Goal: Book appointment/travel/reservation

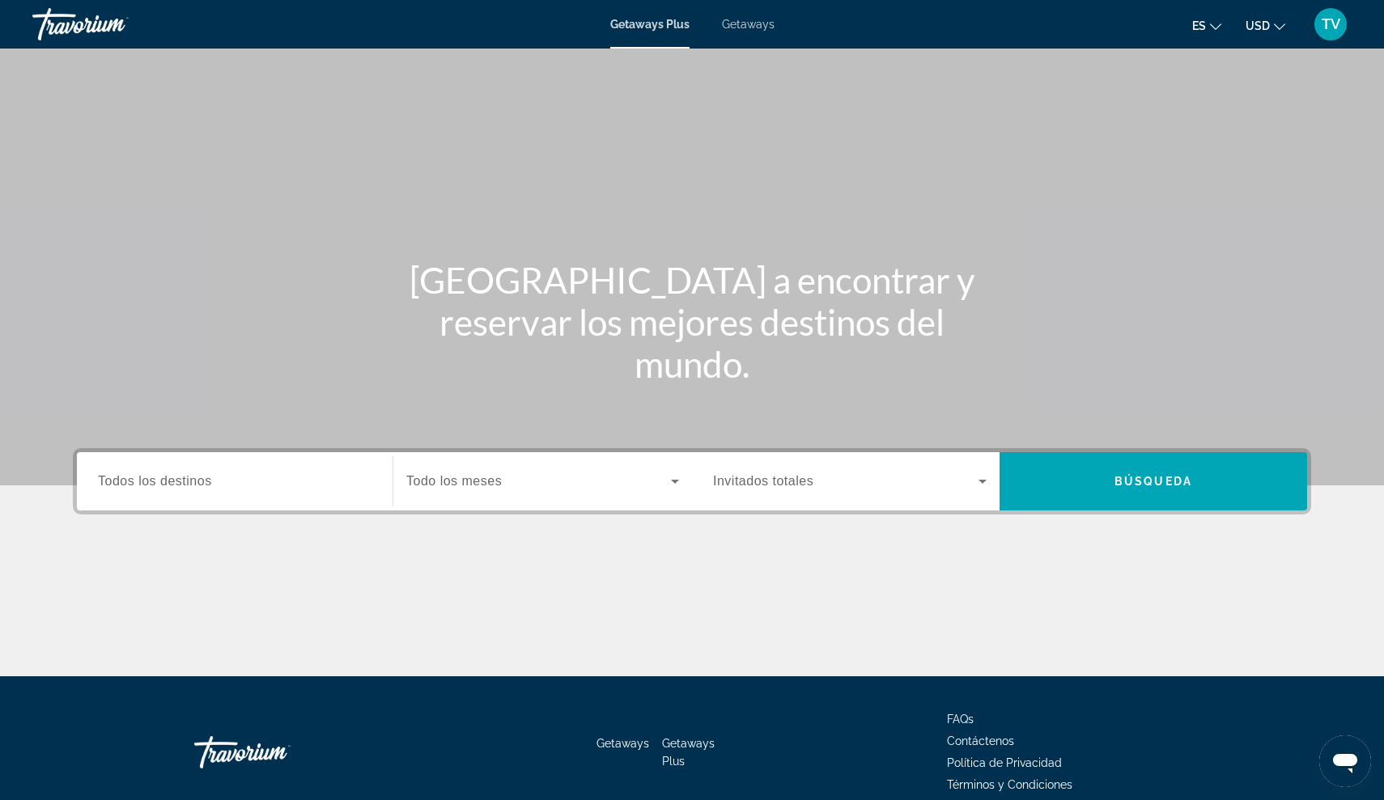
drag, startPoint x: 309, startPoint y: 108, endPoint x: 130, endPoint y: 483, distance: 416.0
click at [130, 483] on span "Todos los destinos" at bounding box center [155, 481] width 114 height 14
click at [130, 483] on input "Destination Todos los destinos" at bounding box center [235, 482] width 274 height 19
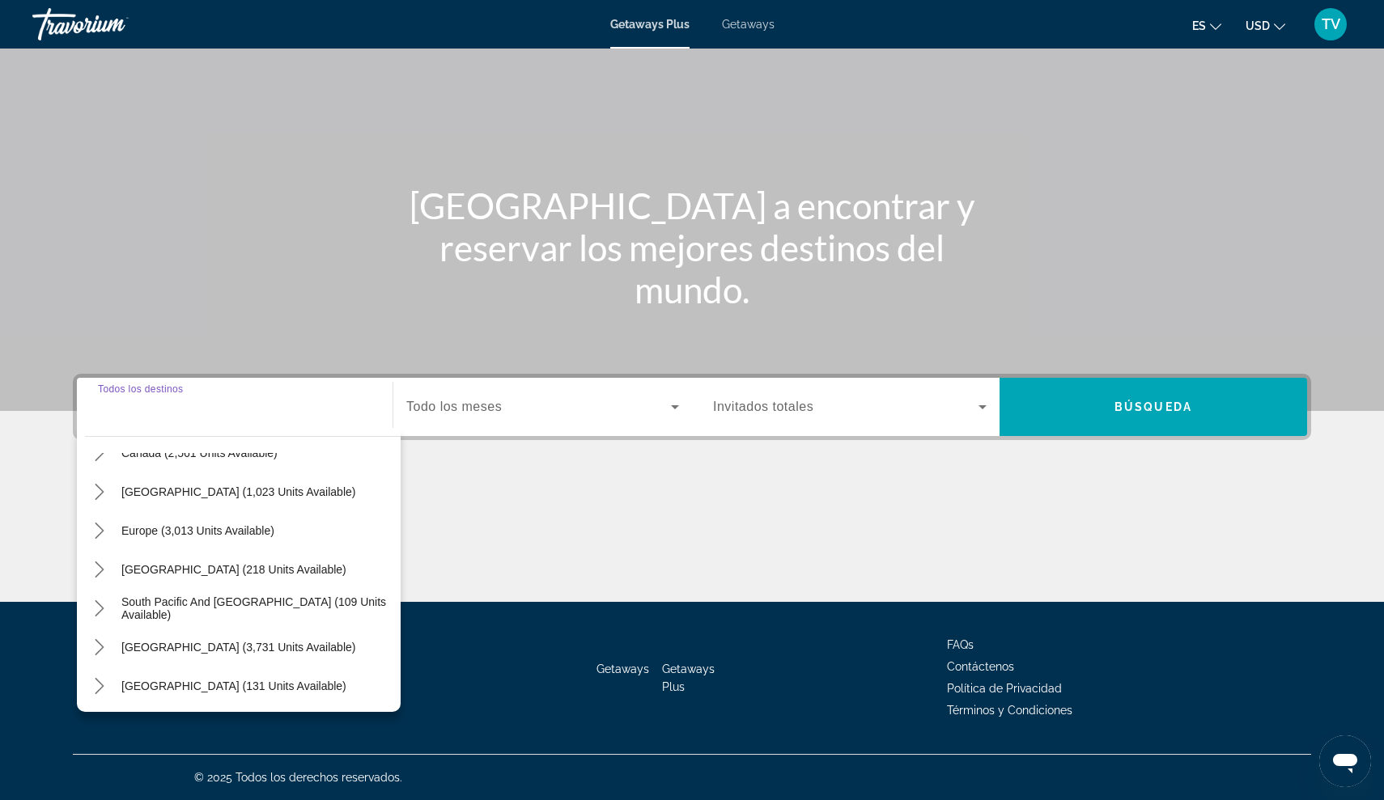
scroll to position [129, 0]
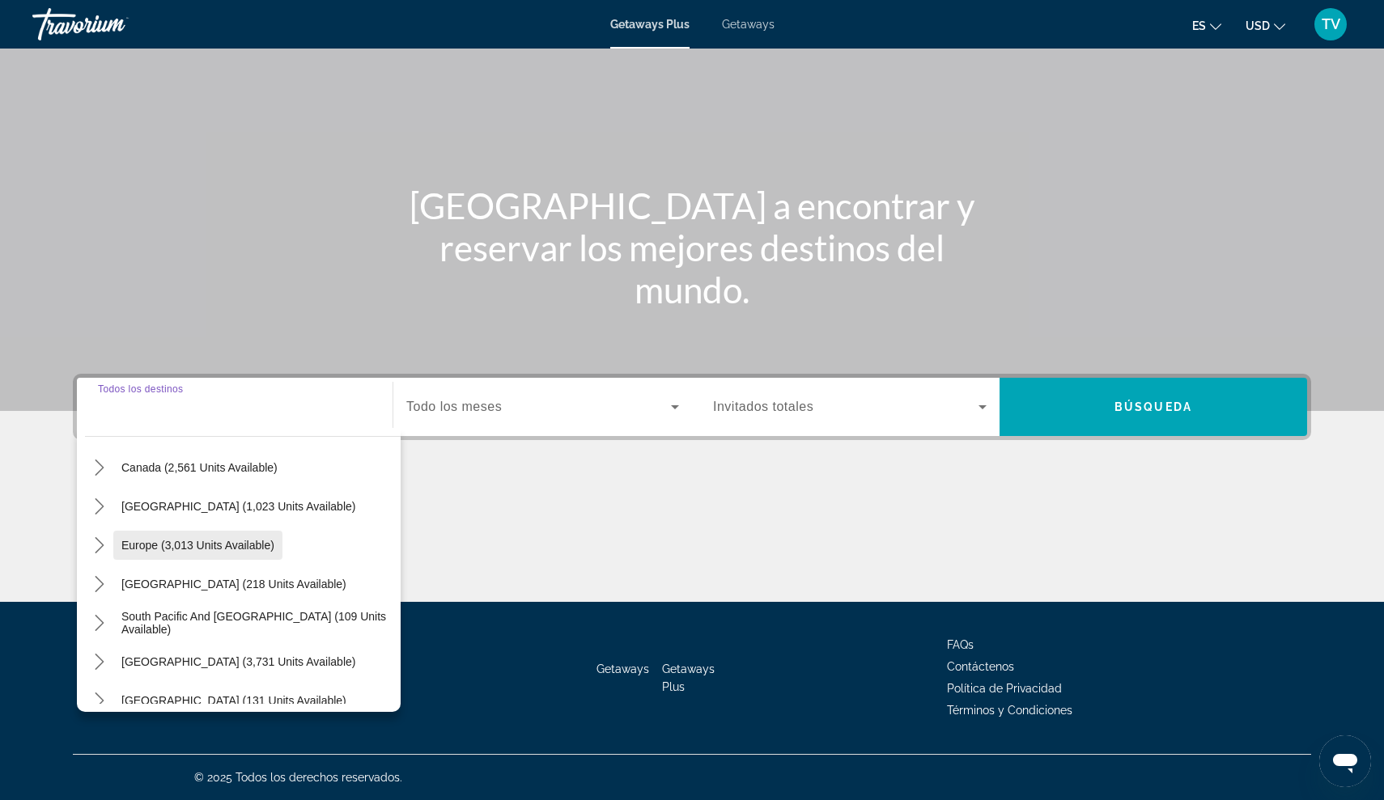
click at [136, 547] on span "Europe (3,013 units available)" at bounding box center [197, 545] width 153 height 13
type input "**********"
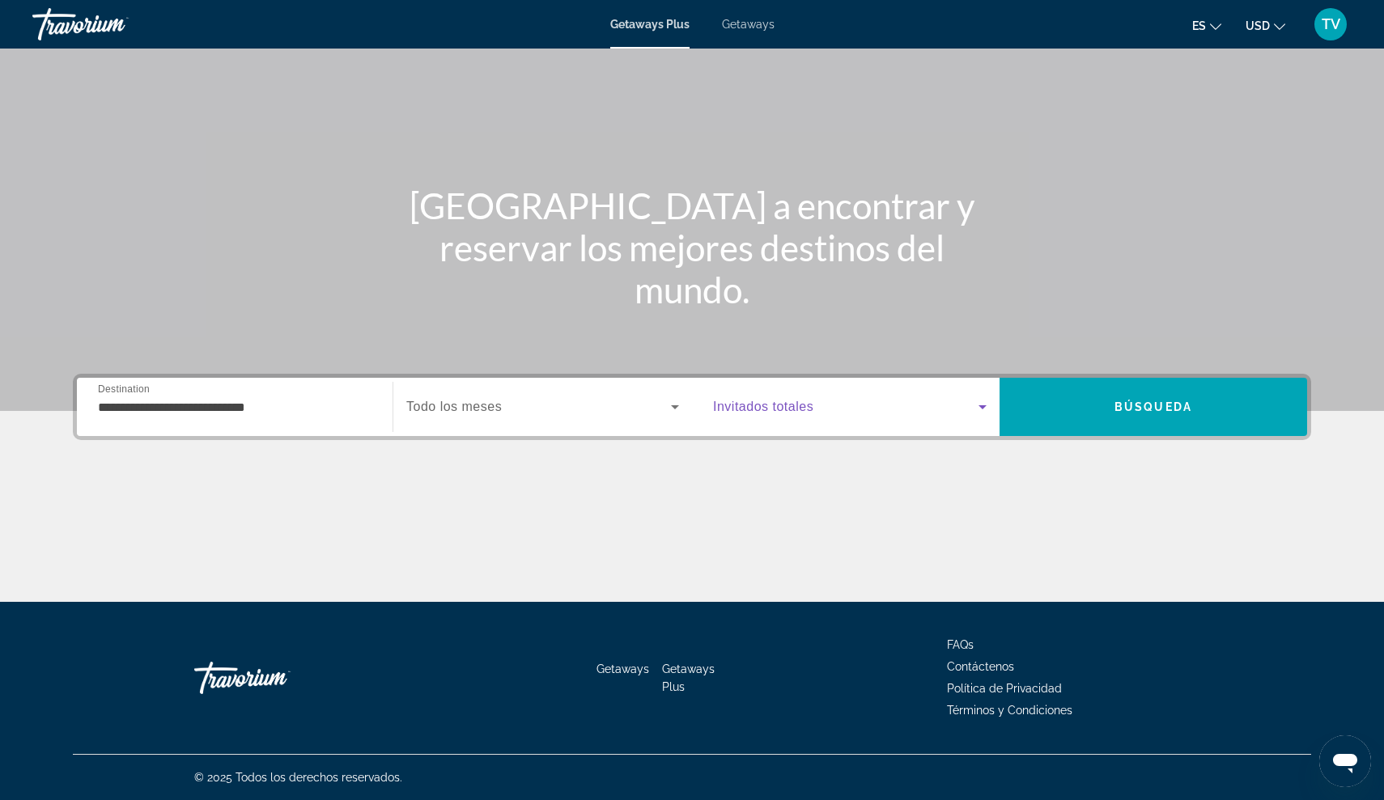
click at [983, 404] on icon "Search widget" at bounding box center [982, 406] width 19 height 19
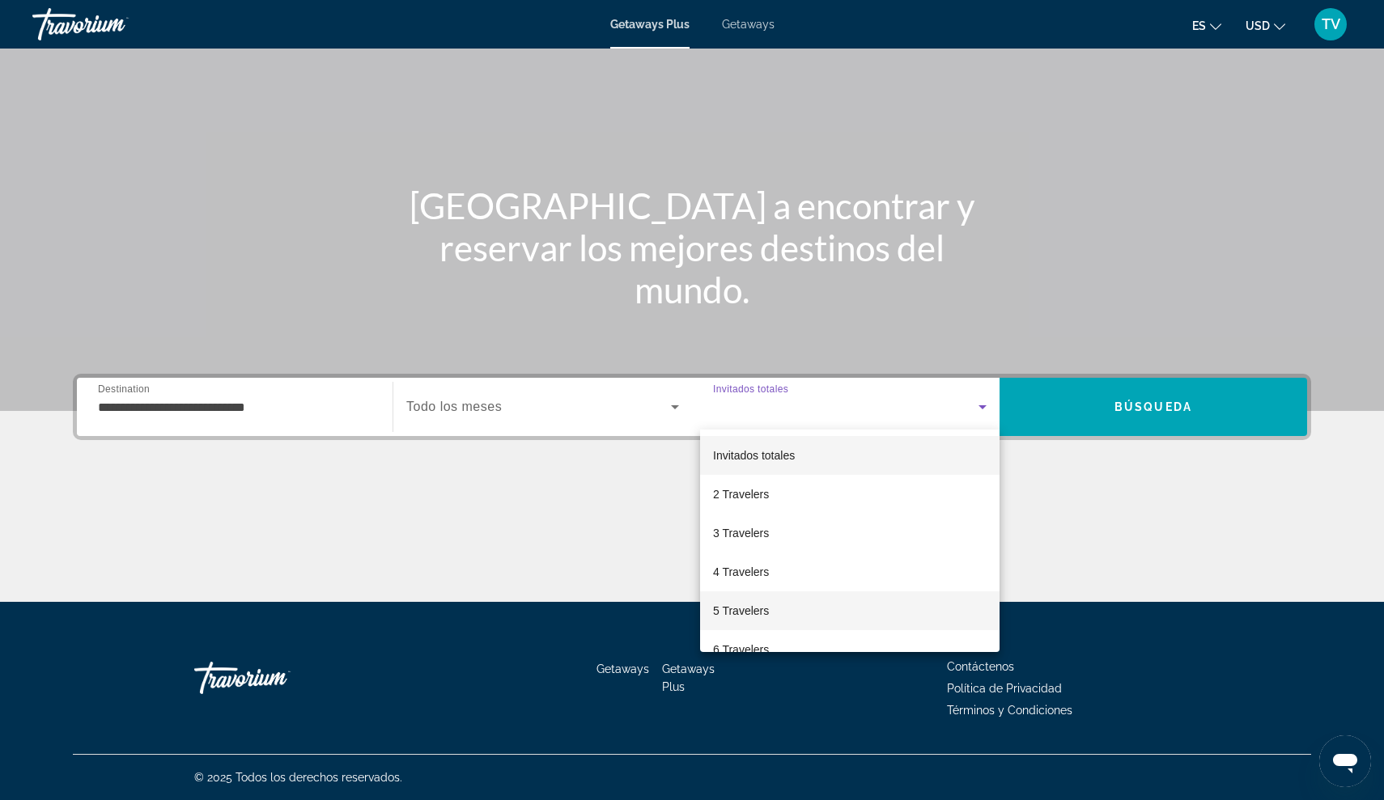
scroll to position [38, 0]
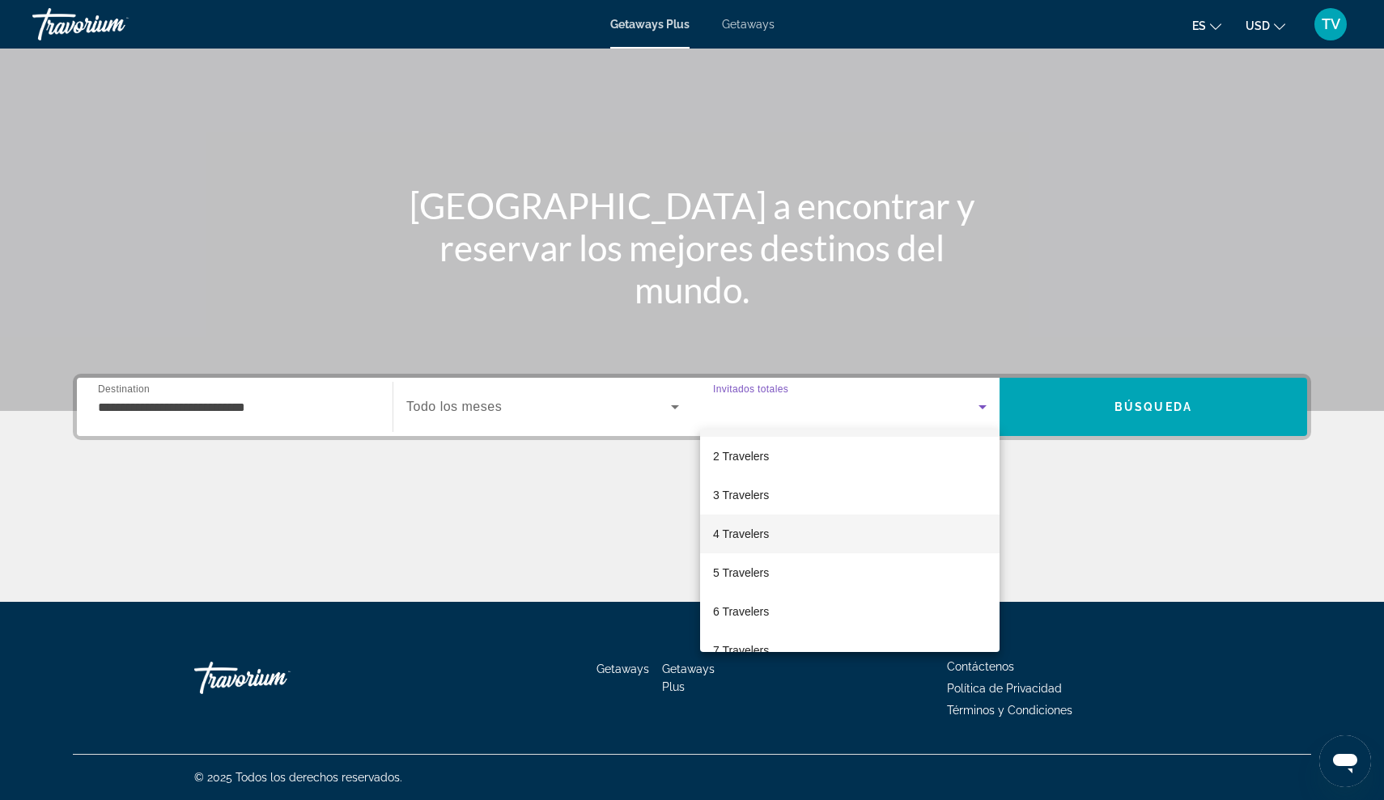
click at [748, 532] on span "4 Travelers" at bounding box center [741, 533] width 56 height 19
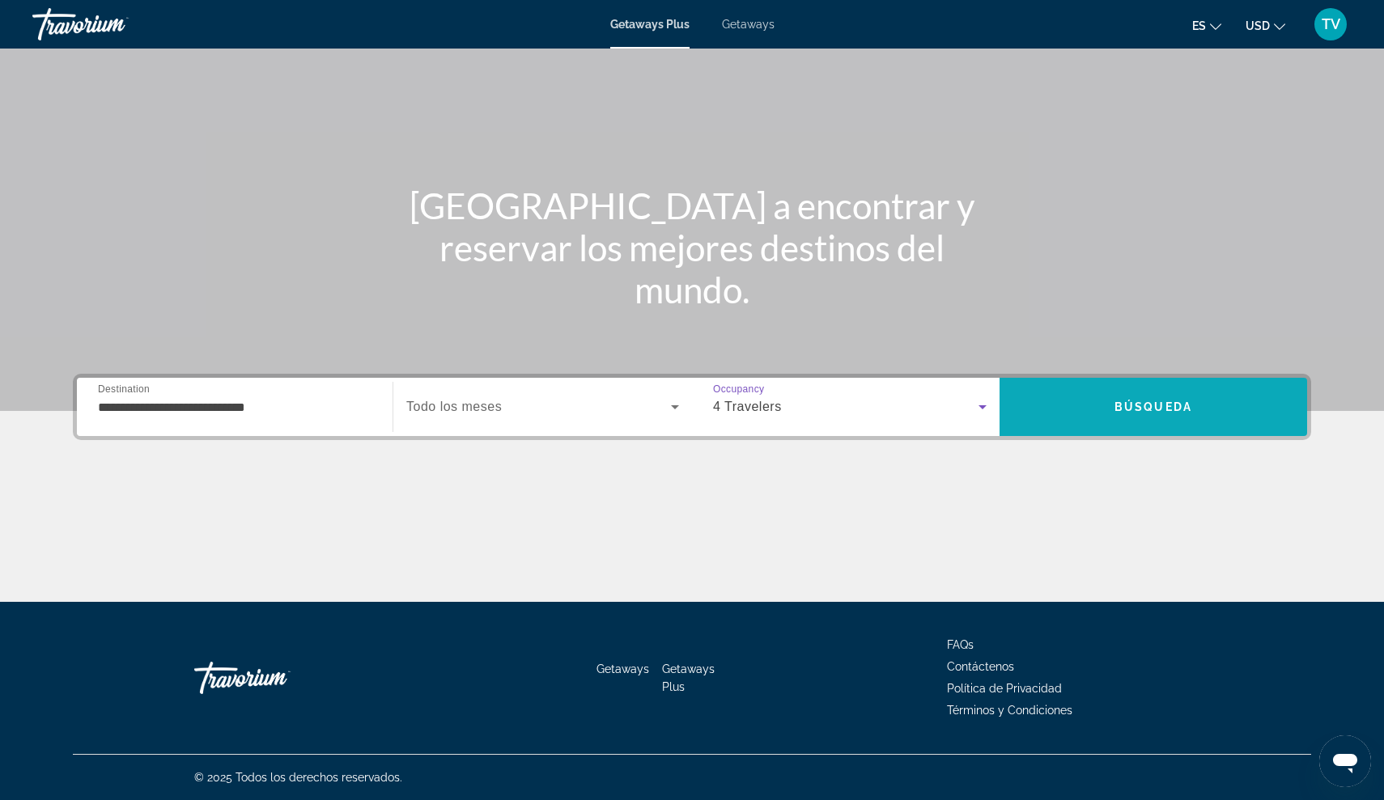
click at [1131, 410] on span "Búsqueda" at bounding box center [1153, 407] width 78 height 13
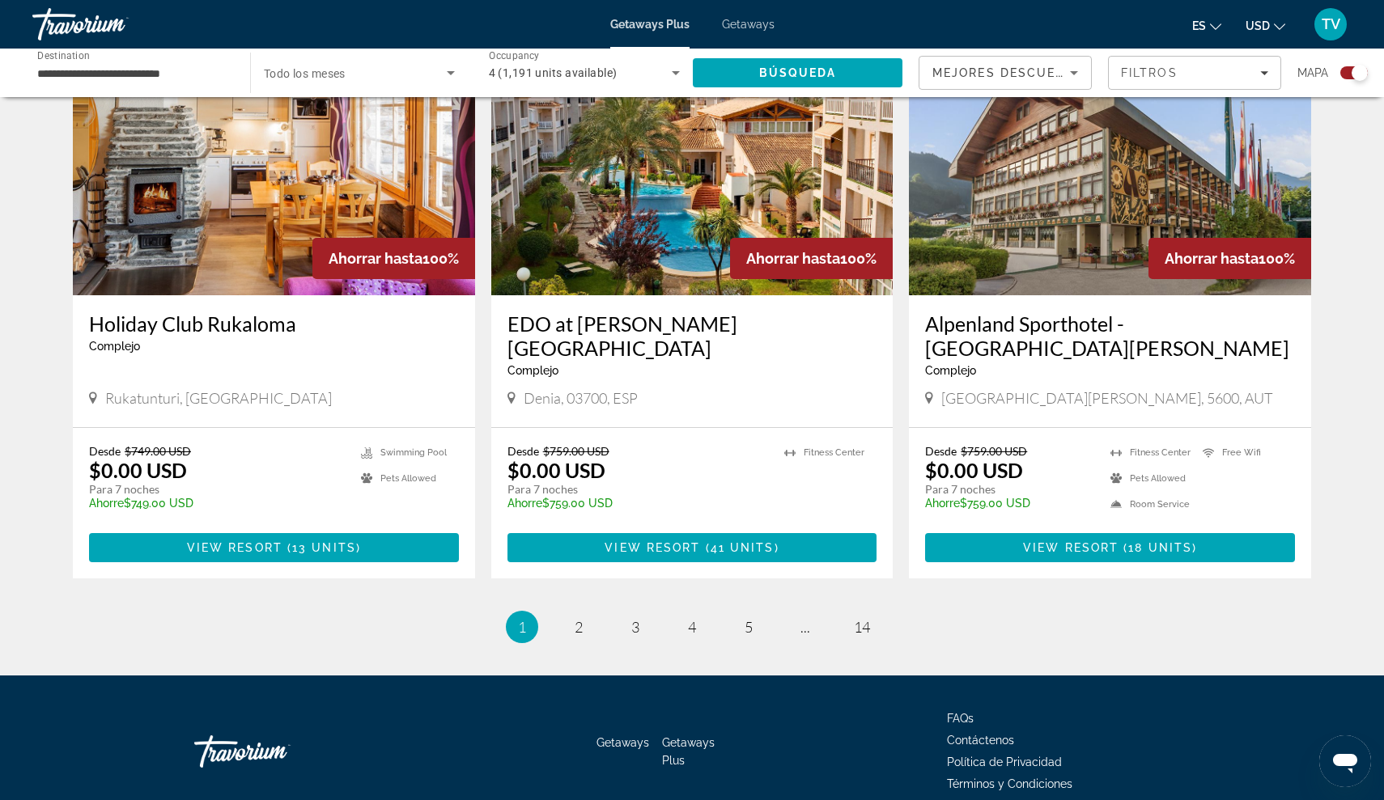
scroll to position [2341, 0]
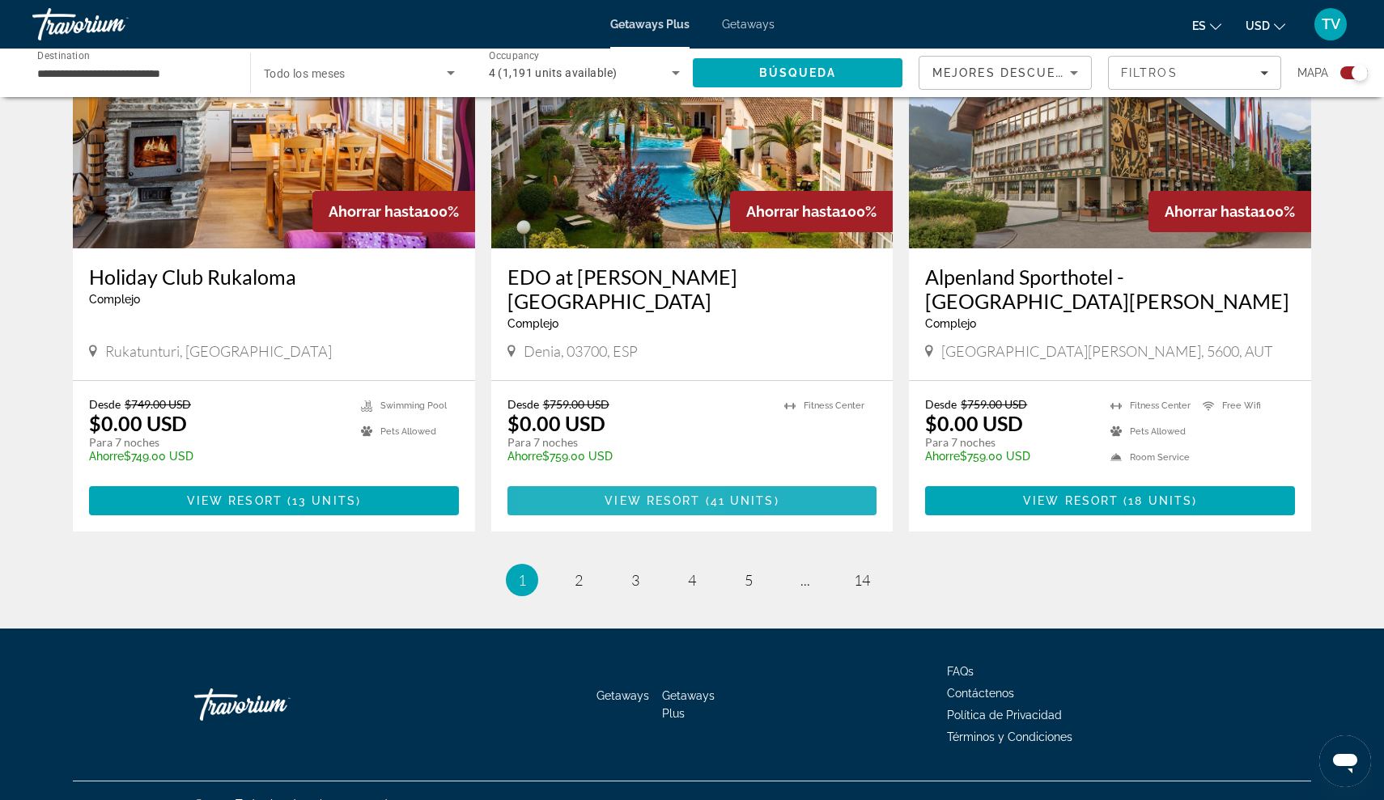
click at [595, 504] on span "Main content" at bounding box center [692, 501] width 370 height 39
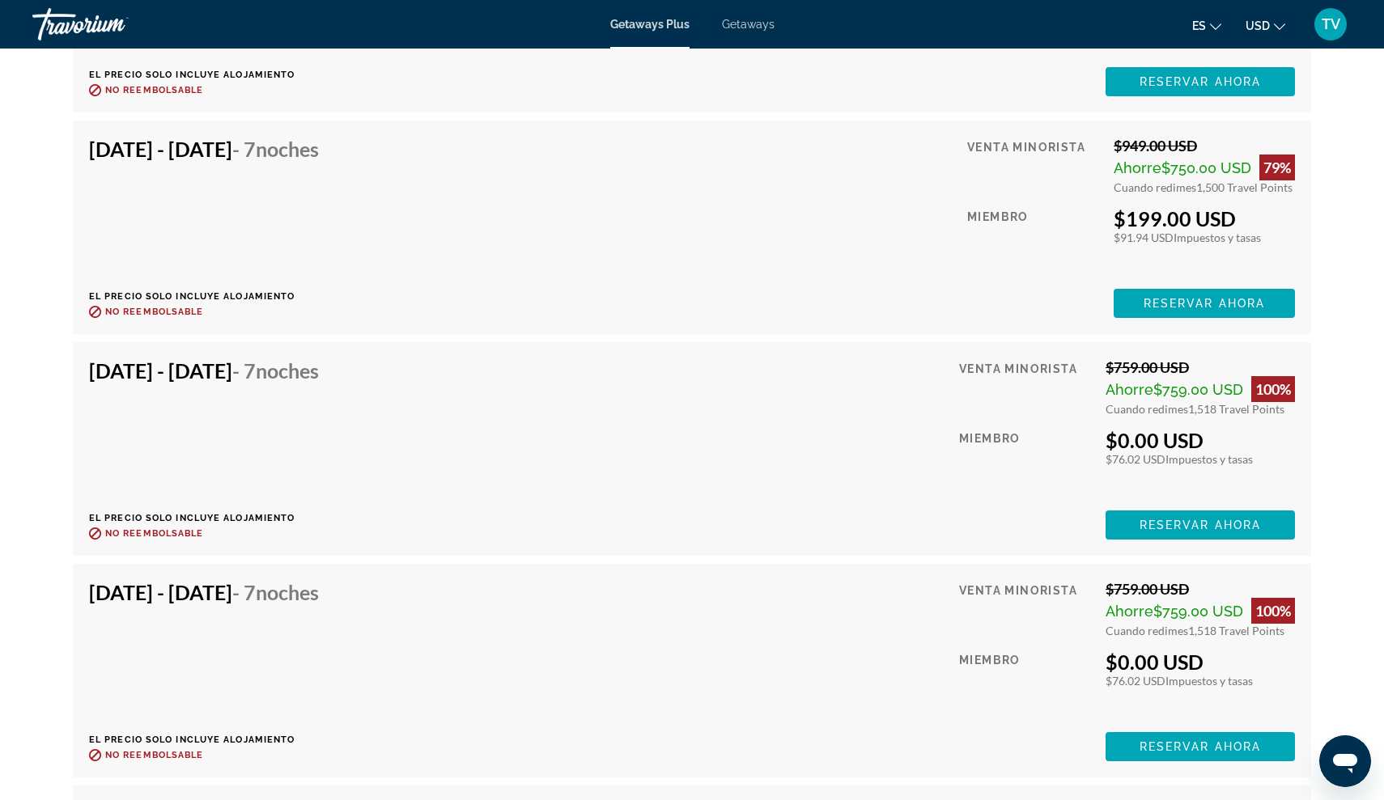
scroll to position [4274, 0]
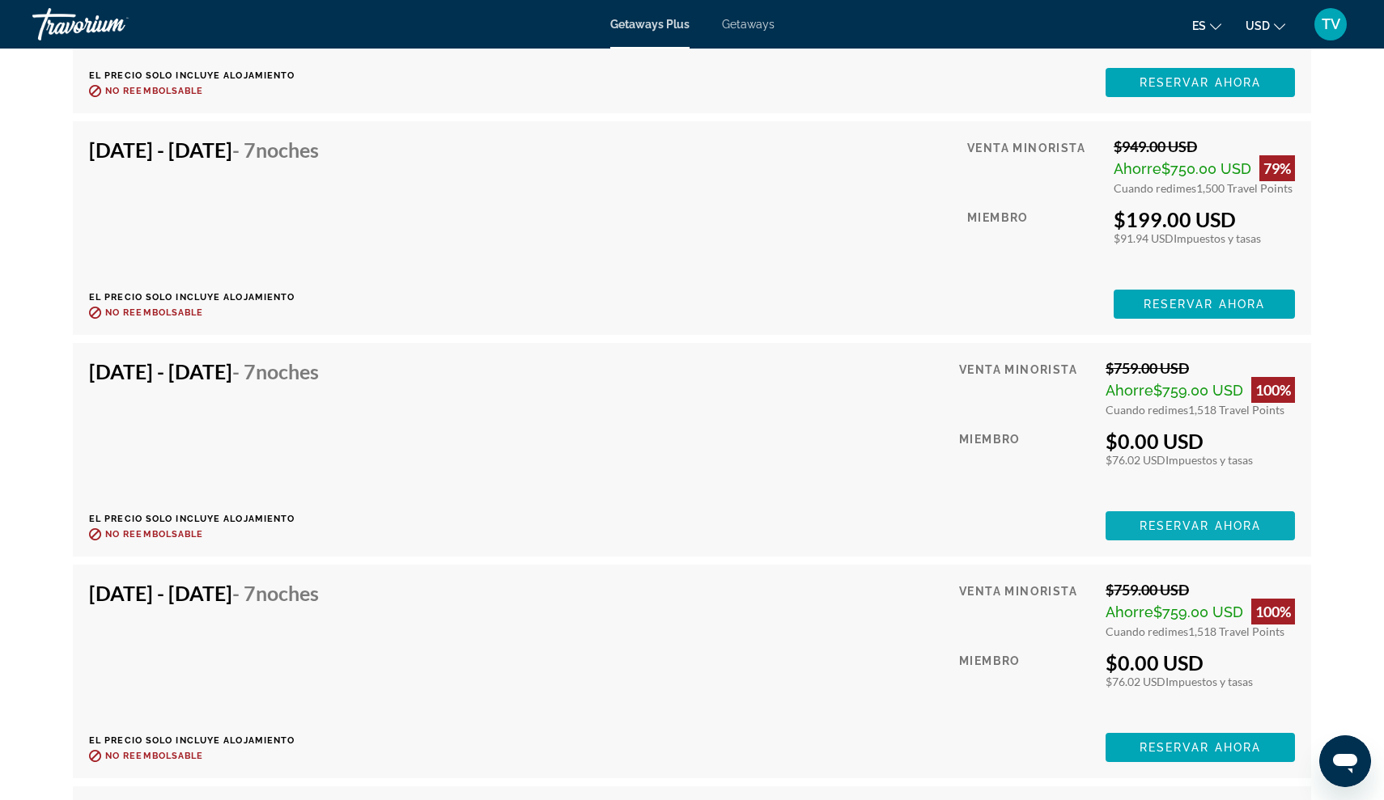
click at [1208, 520] on span "Reservar ahora" at bounding box center [1200, 526] width 121 height 13
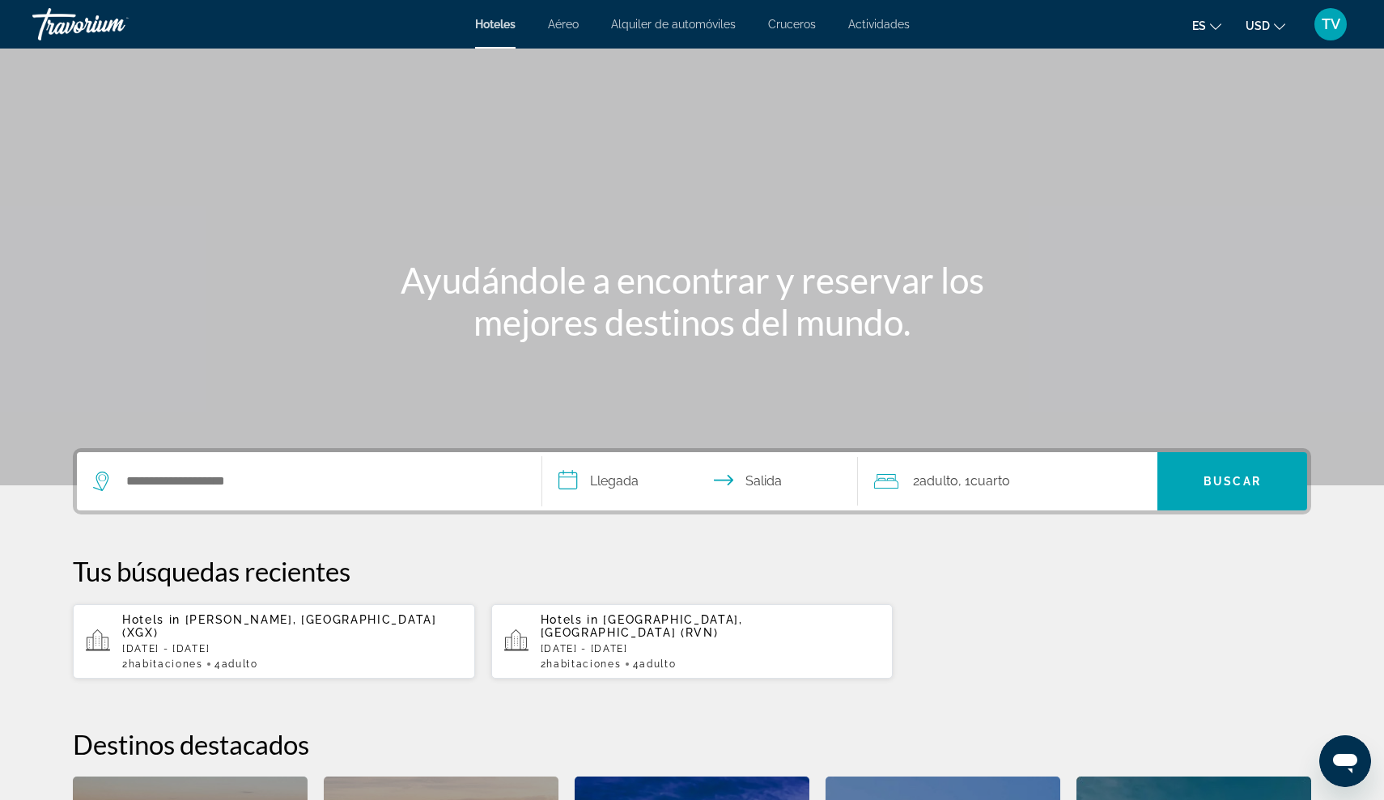
click at [180, 494] on div "Search widget" at bounding box center [309, 481] width 432 height 58
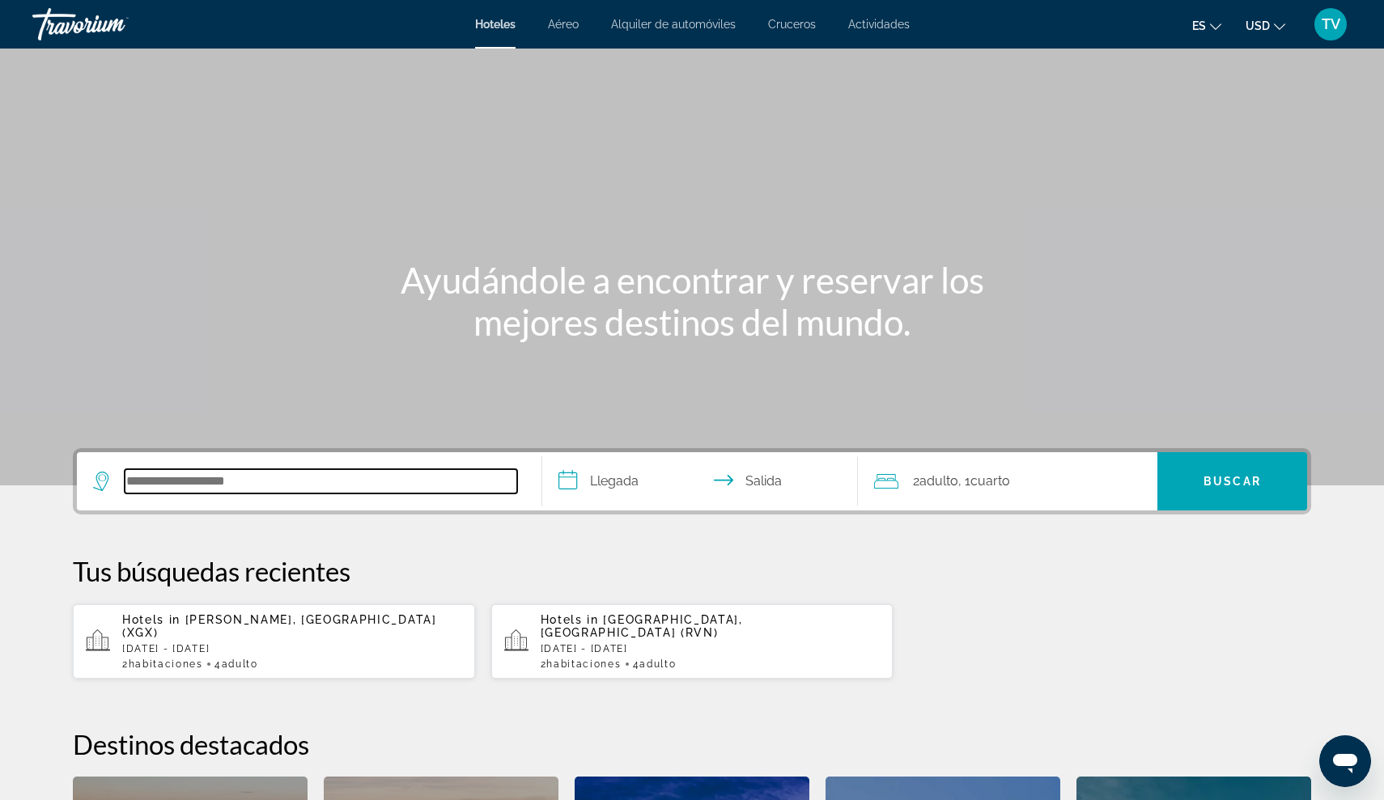
click at [171, 480] on input "Search hotel destination" at bounding box center [321, 481] width 393 height 24
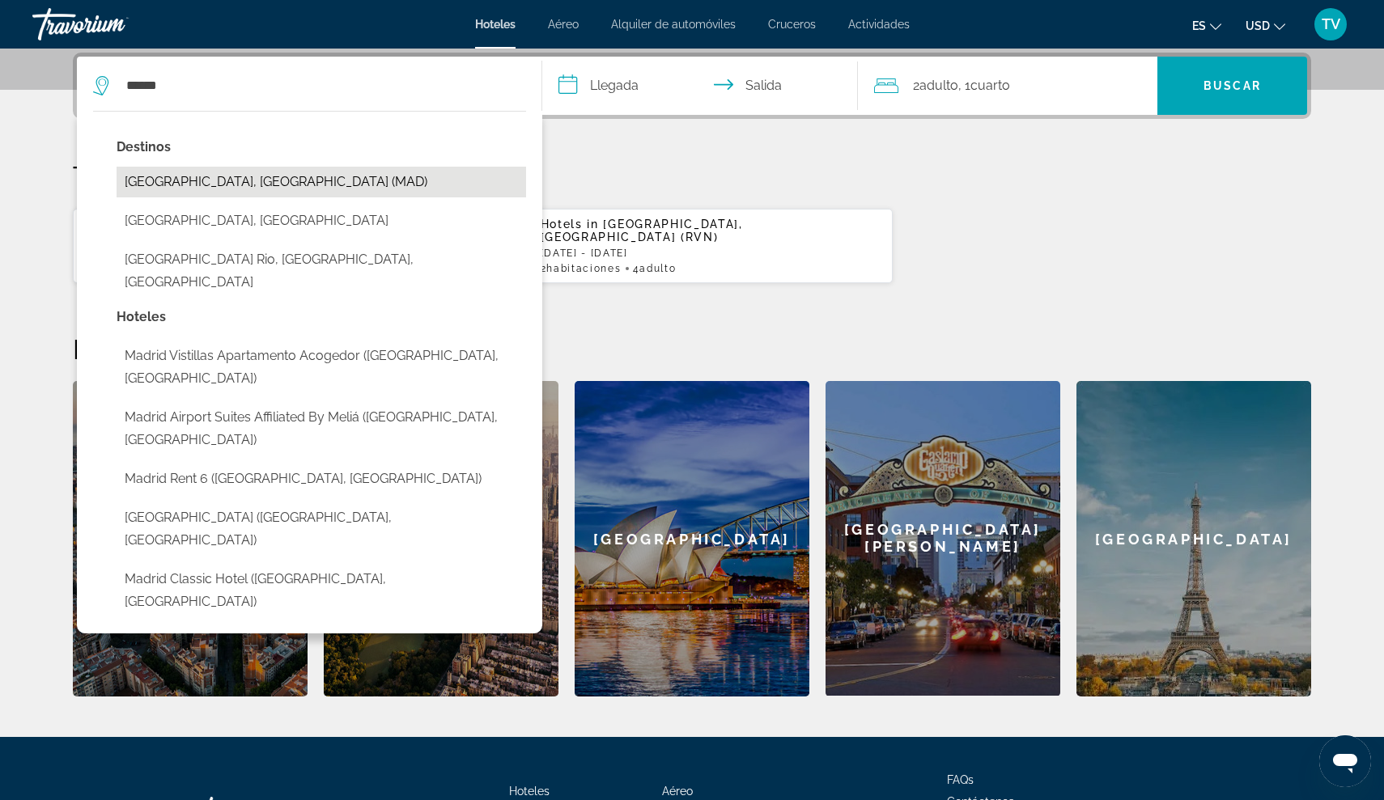
click at [167, 185] on button "[GEOGRAPHIC_DATA], [GEOGRAPHIC_DATA] (MAD)" at bounding box center [322, 182] width 410 height 31
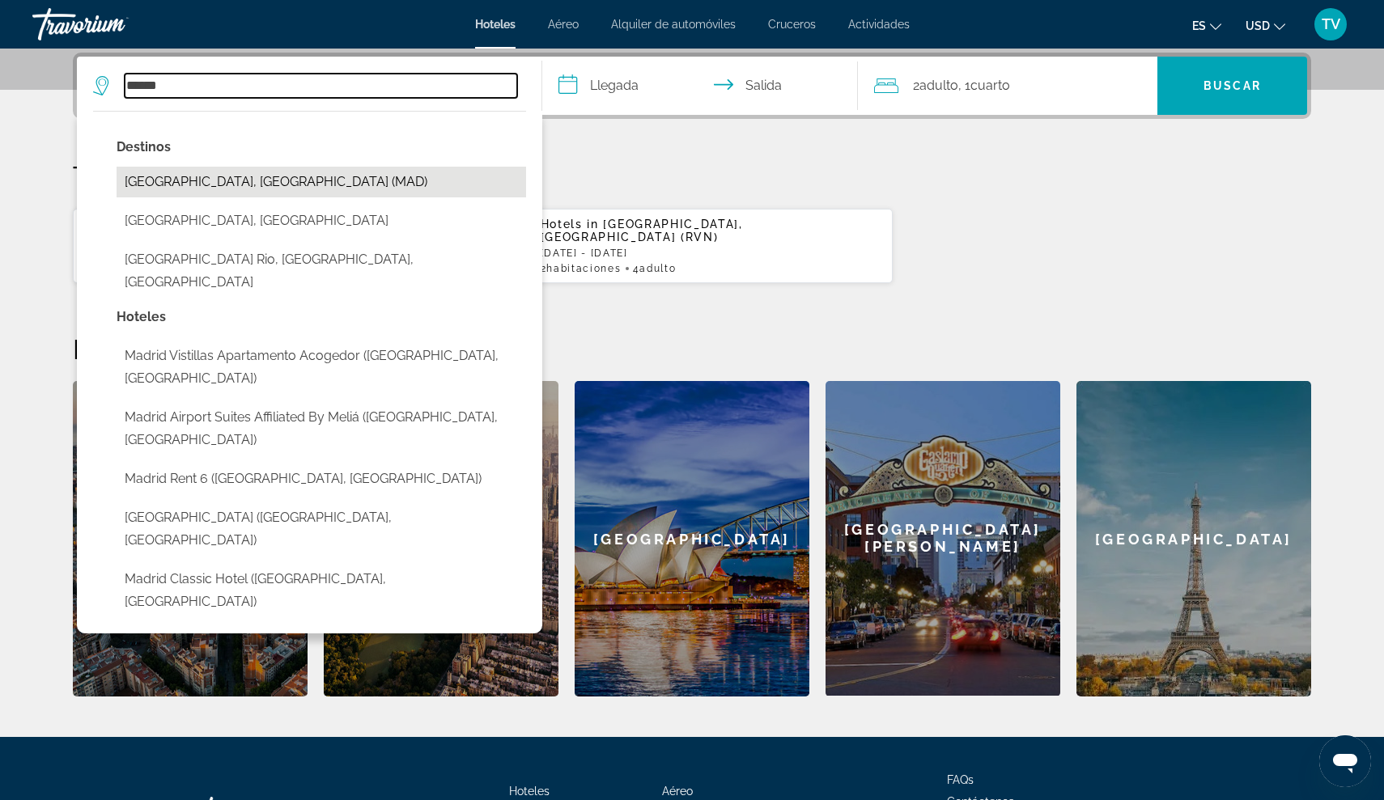
type input "**********"
